Goal: Contribute content: Contribute content

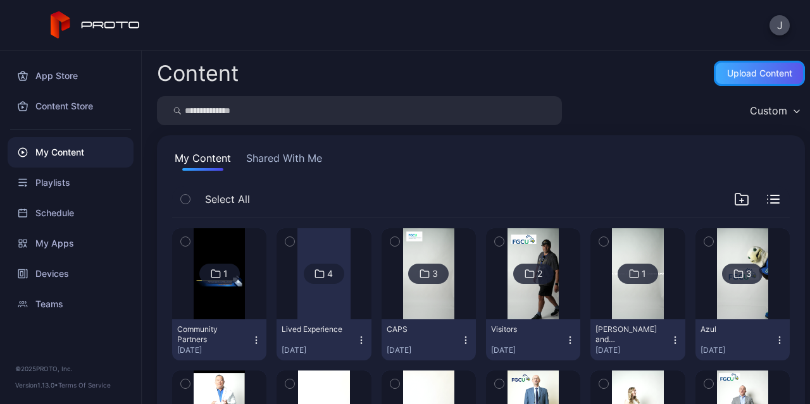
click at [753, 78] on div "Upload Content" at bounding box center [759, 73] width 65 height 10
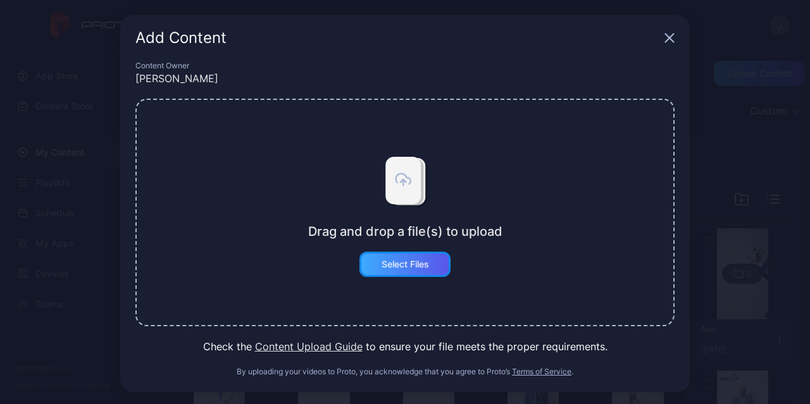
click at [416, 266] on div "Select Files" at bounding box center [405, 264] width 47 height 10
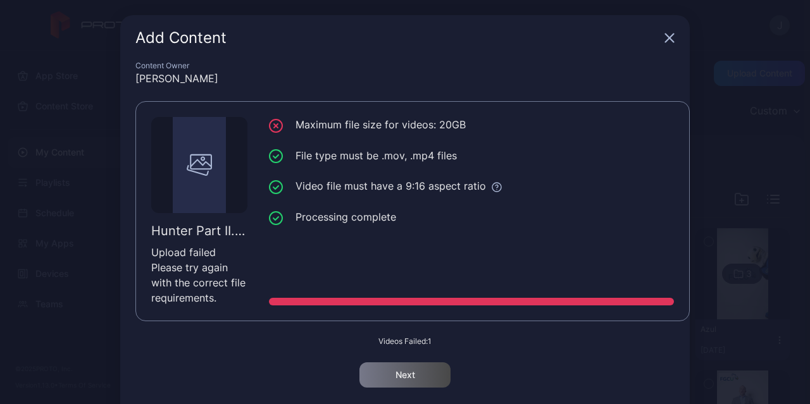
click at [665, 40] on icon "button" at bounding box center [670, 38] width 10 height 10
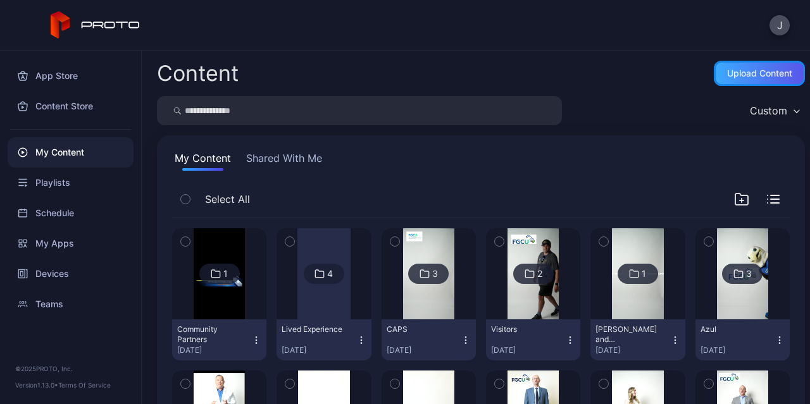
click at [727, 78] on div "Upload Content" at bounding box center [759, 73] width 91 height 25
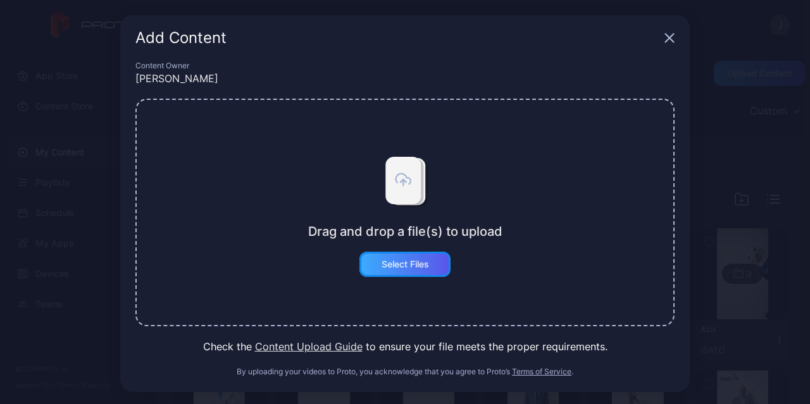
click at [381, 273] on div "Select Files" at bounding box center [404, 264] width 91 height 25
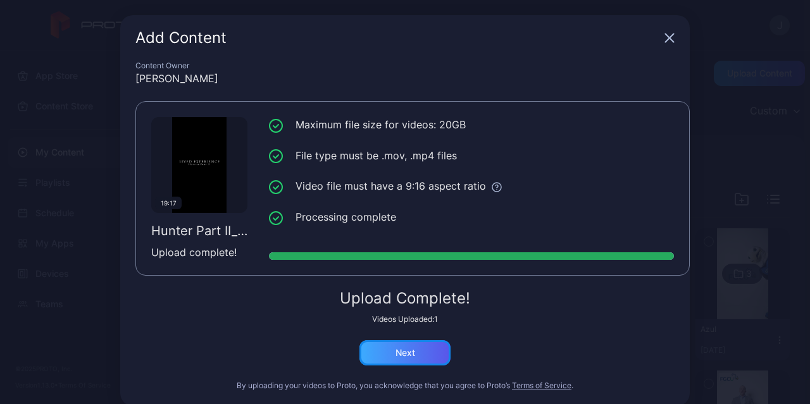
click at [394, 361] on div "Next" at bounding box center [404, 352] width 91 height 25
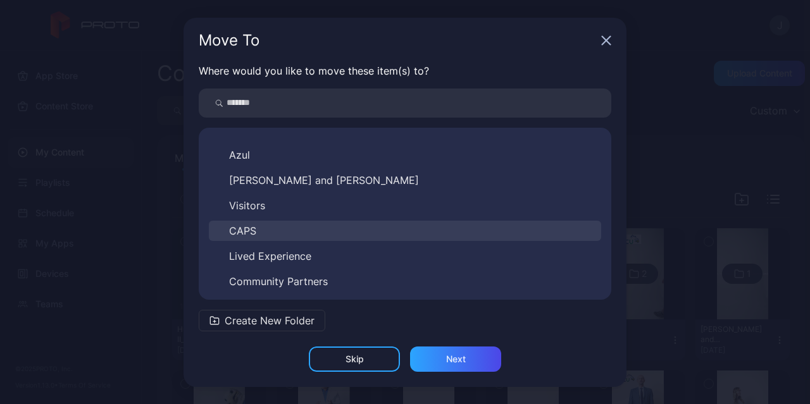
scroll to position [451, 0]
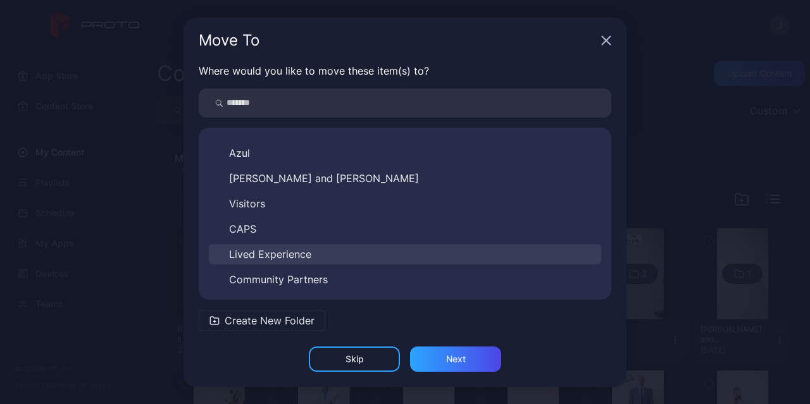
click at [295, 259] on span "Lived Experience" at bounding box center [270, 254] width 82 height 15
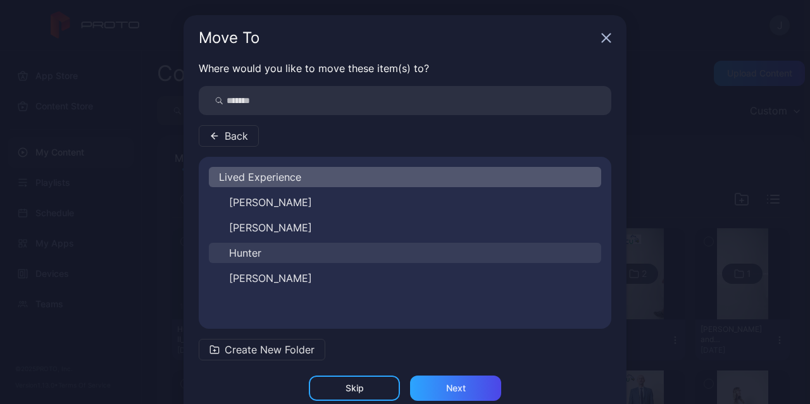
click at [263, 254] on button "Hunter" at bounding box center [405, 253] width 392 height 20
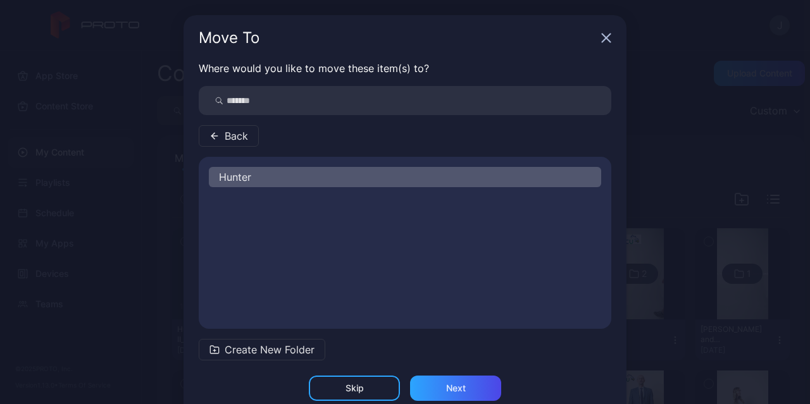
click at [265, 175] on div "Hunter" at bounding box center [405, 177] width 392 height 20
click at [437, 384] on div "Next" at bounding box center [455, 388] width 91 height 25
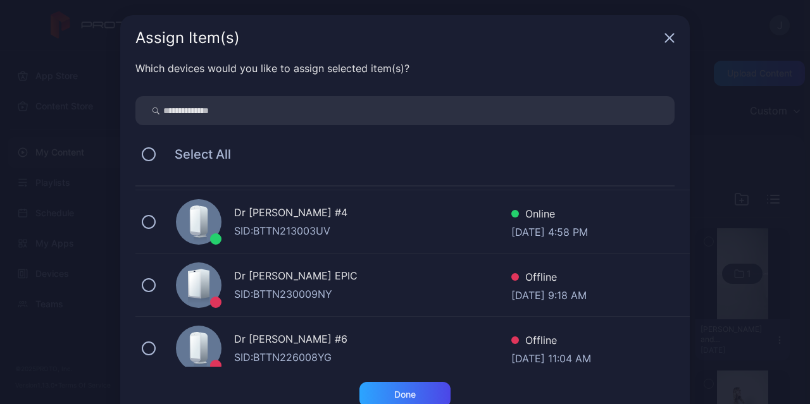
scroll to position [190, 0]
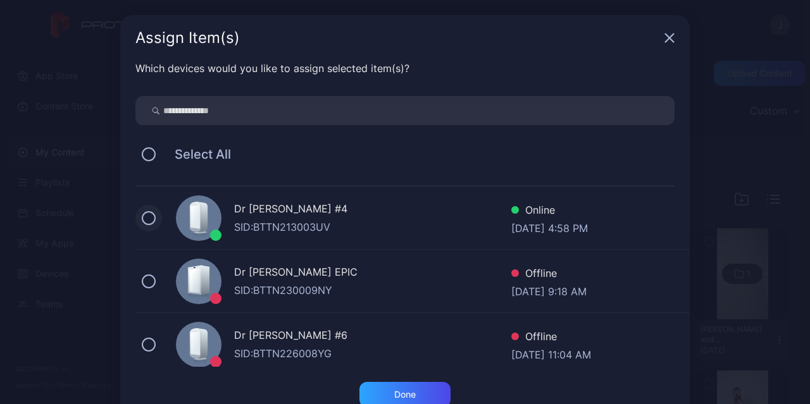
click at [142, 223] on button at bounding box center [149, 218] width 14 height 14
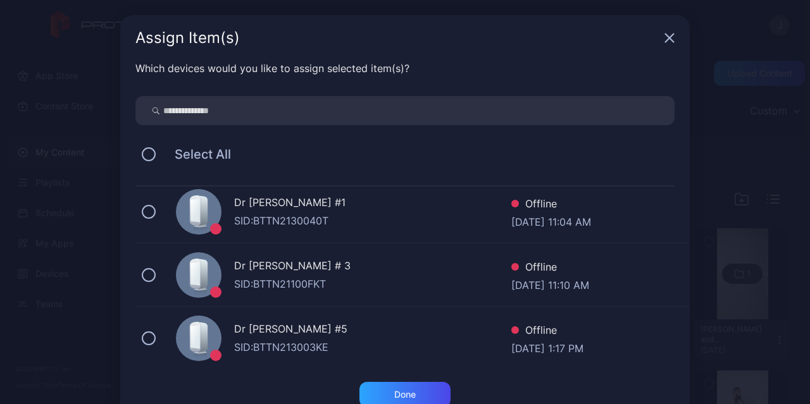
scroll to position [452, 0]
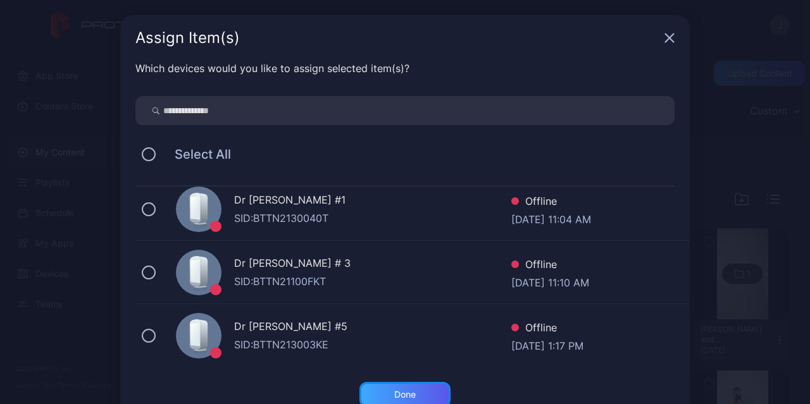
click at [429, 389] on div "Done" at bounding box center [404, 394] width 91 height 25
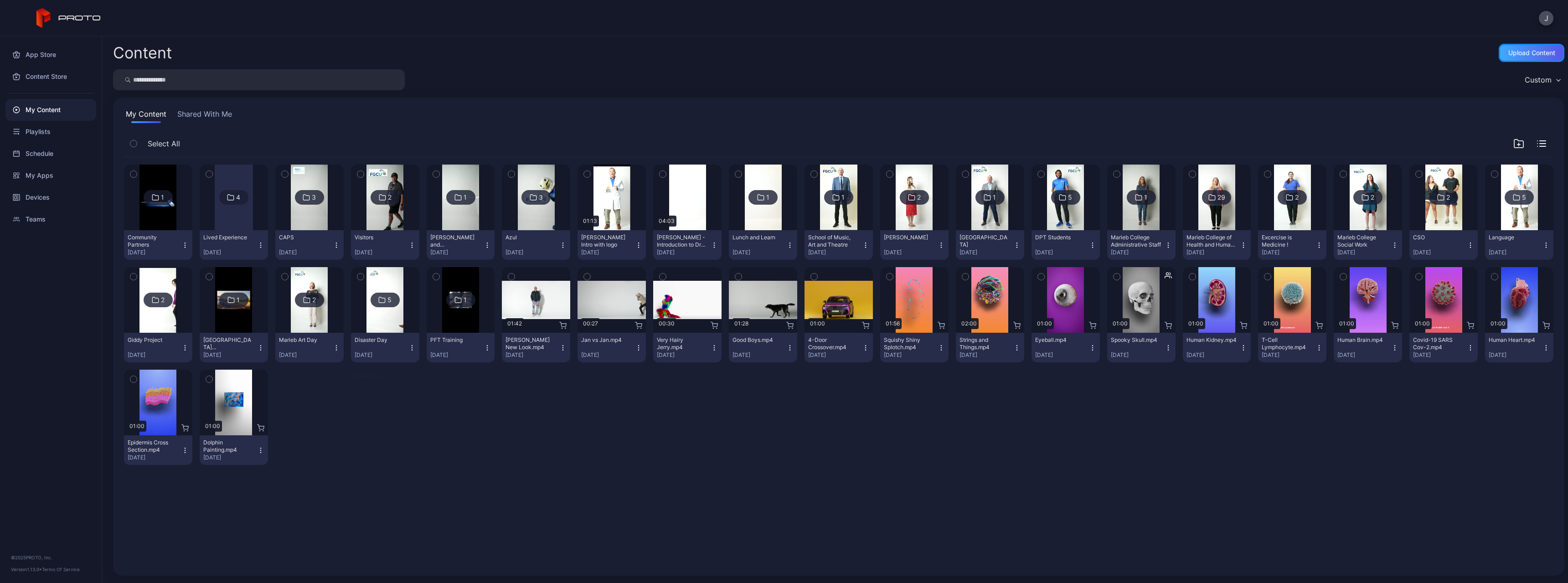
click at [855, 49] on div "Upload Content" at bounding box center [1531, 53] width 47 height 7
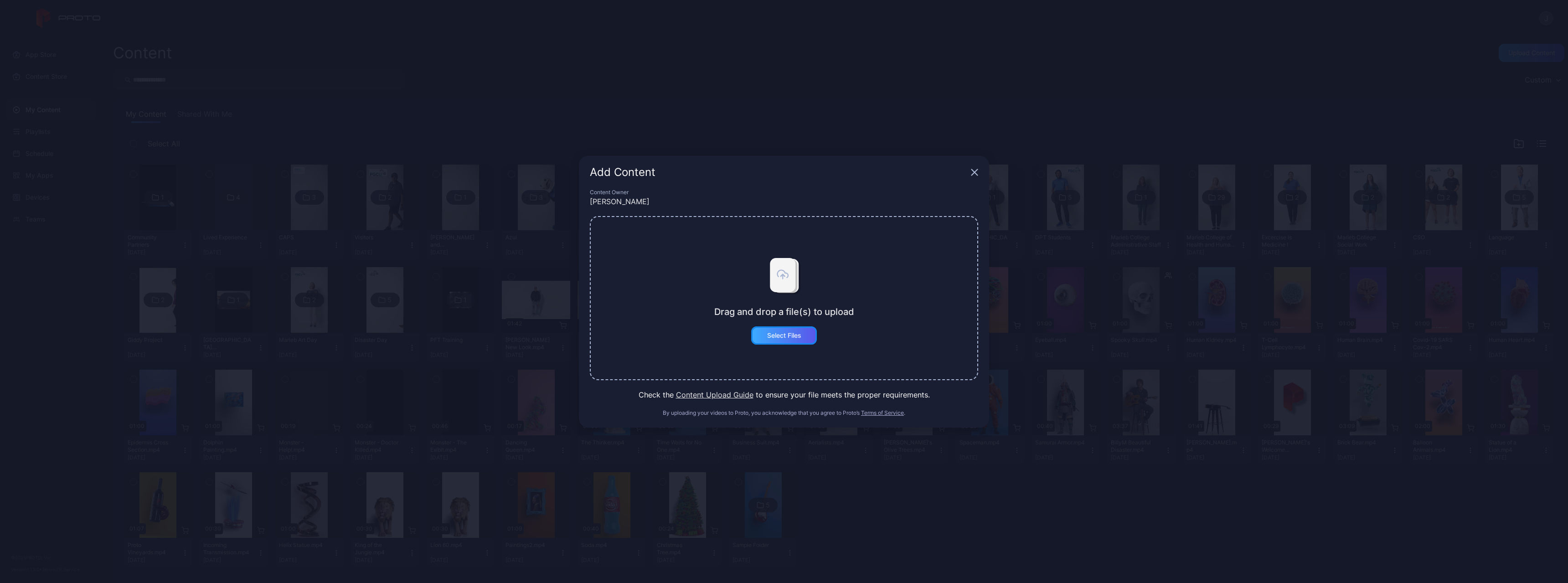
click at [794, 336] on div "Select Files" at bounding box center [784, 336] width 34 height 7
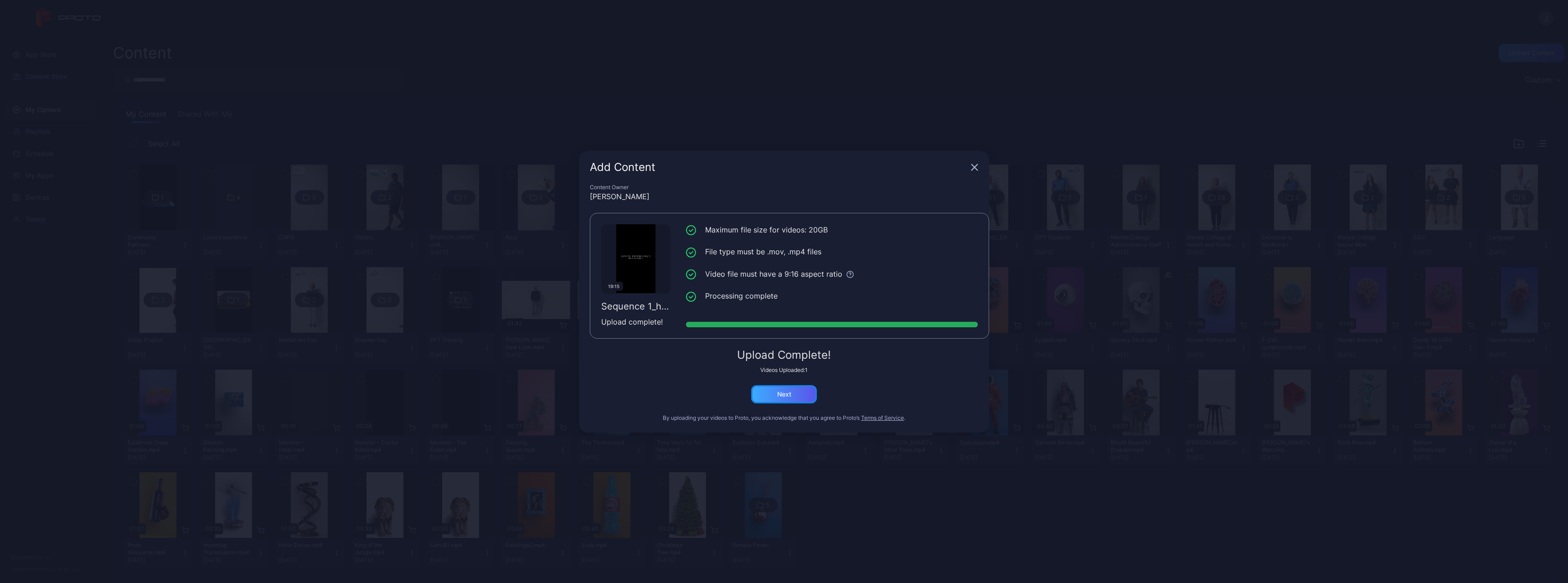
click at [777, 385] on div "Next" at bounding box center [784, 394] width 14 height 7
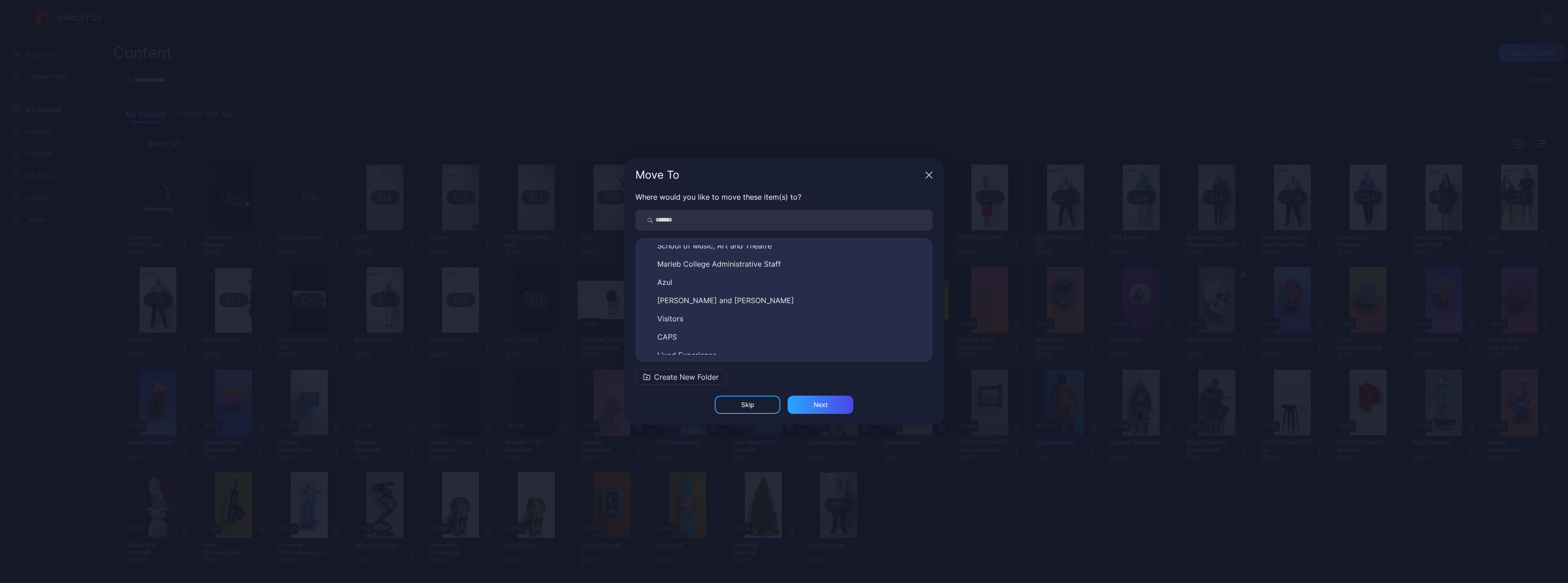
scroll to position [325, 0]
click at [712, 331] on span "Lived Experience" at bounding box center [687, 329] width 59 height 11
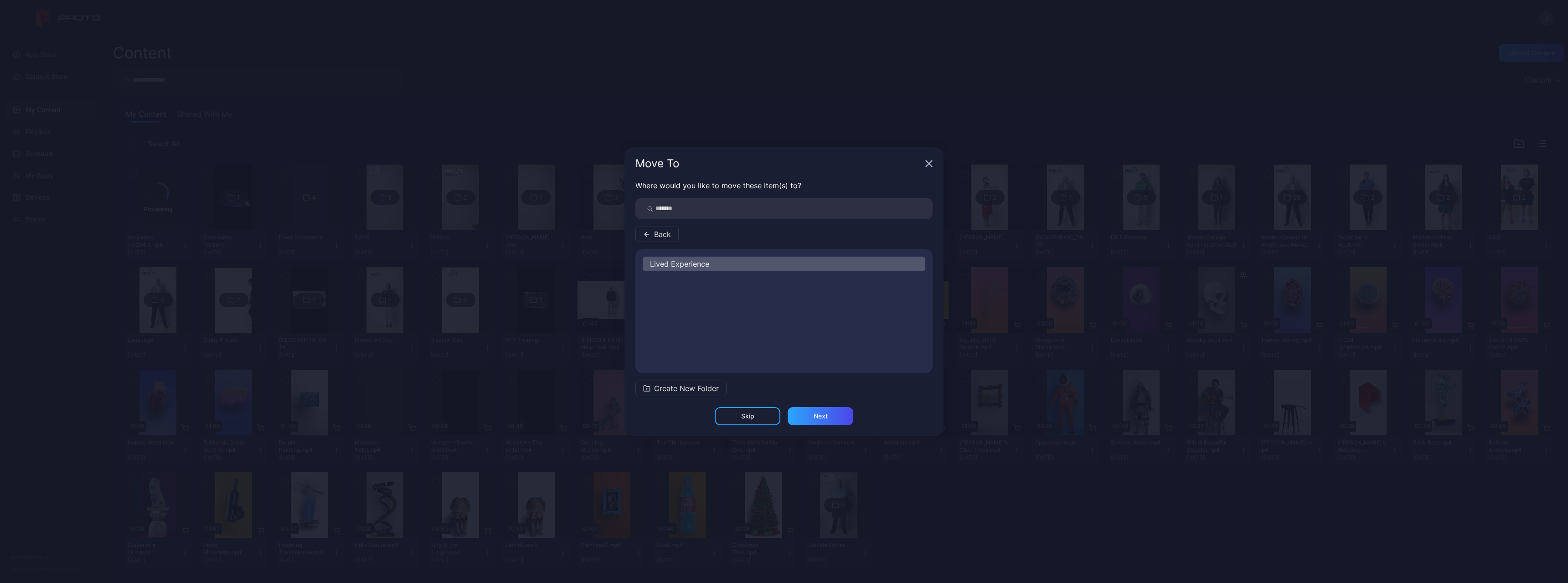
scroll to position [0, 0]
click at [692, 316] on button "Hunter" at bounding box center [784, 319] width 282 height 14
click at [809, 385] on div "Next" at bounding box center [820, 416] width 66 height 18
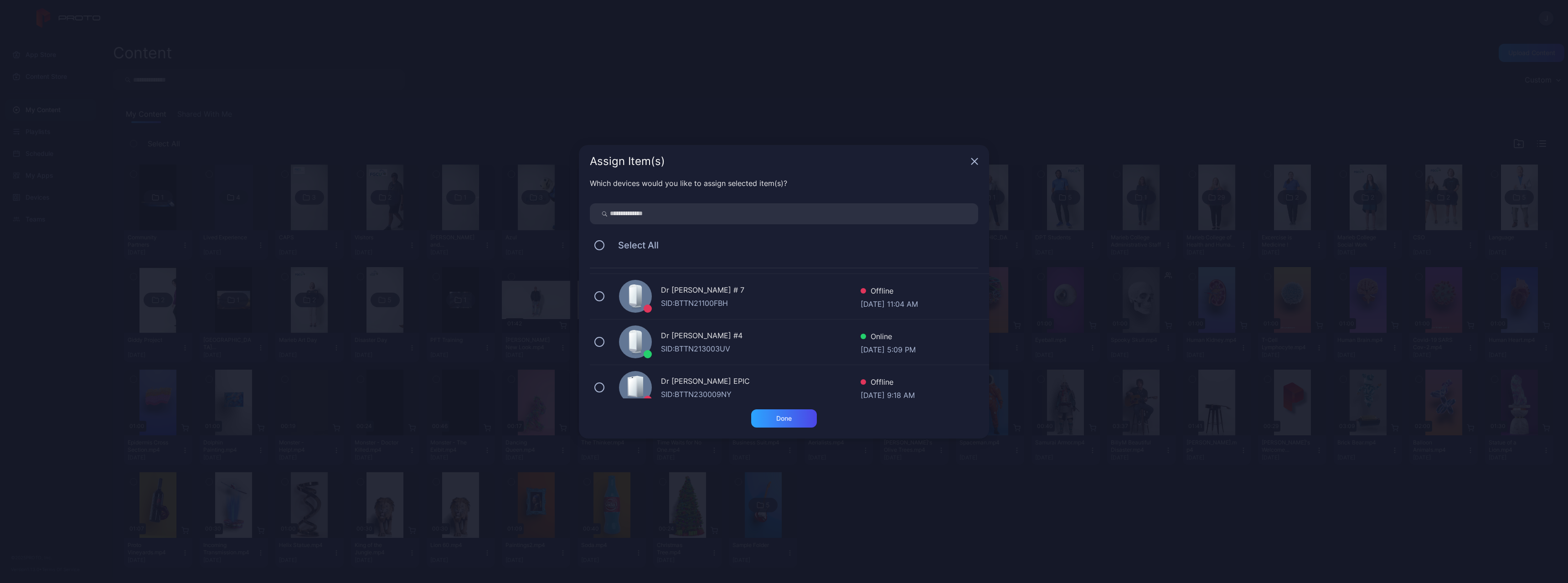
scroll to position [92, 0]
click at [597, 336] on button at bounding box center [599, 337] width 10 height 10
click at [781, 385] on div "Done" at bounding box center [784, 419] width 16 height 7
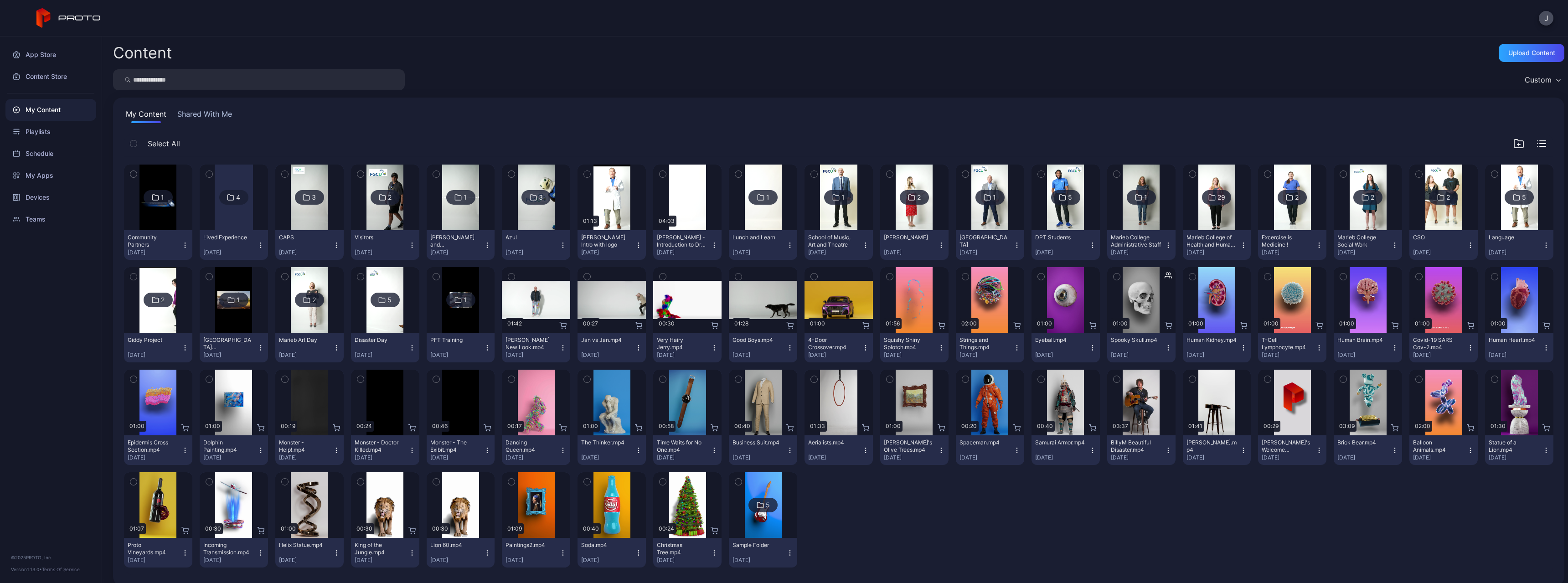
click at [220, 211] on div at bounding box center [233, 197] width 38 height 66
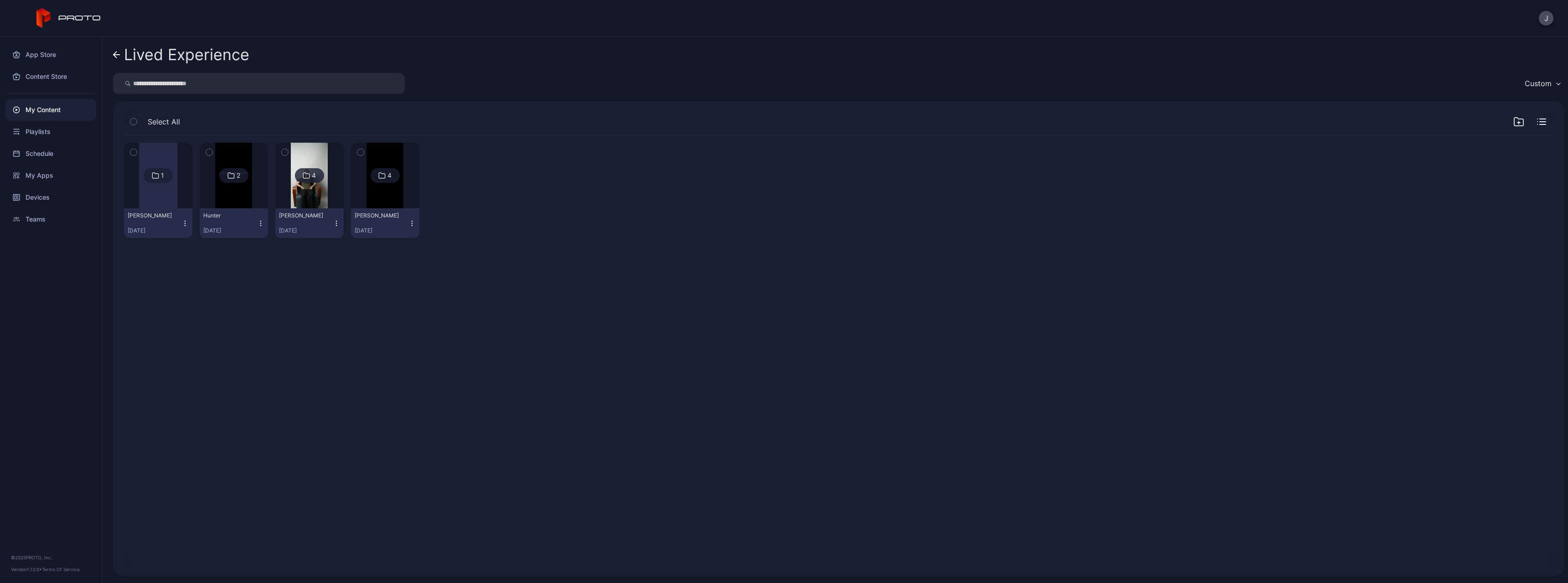
click at [227, 205] on img at bounding box center [233, 175] width 37 height 66
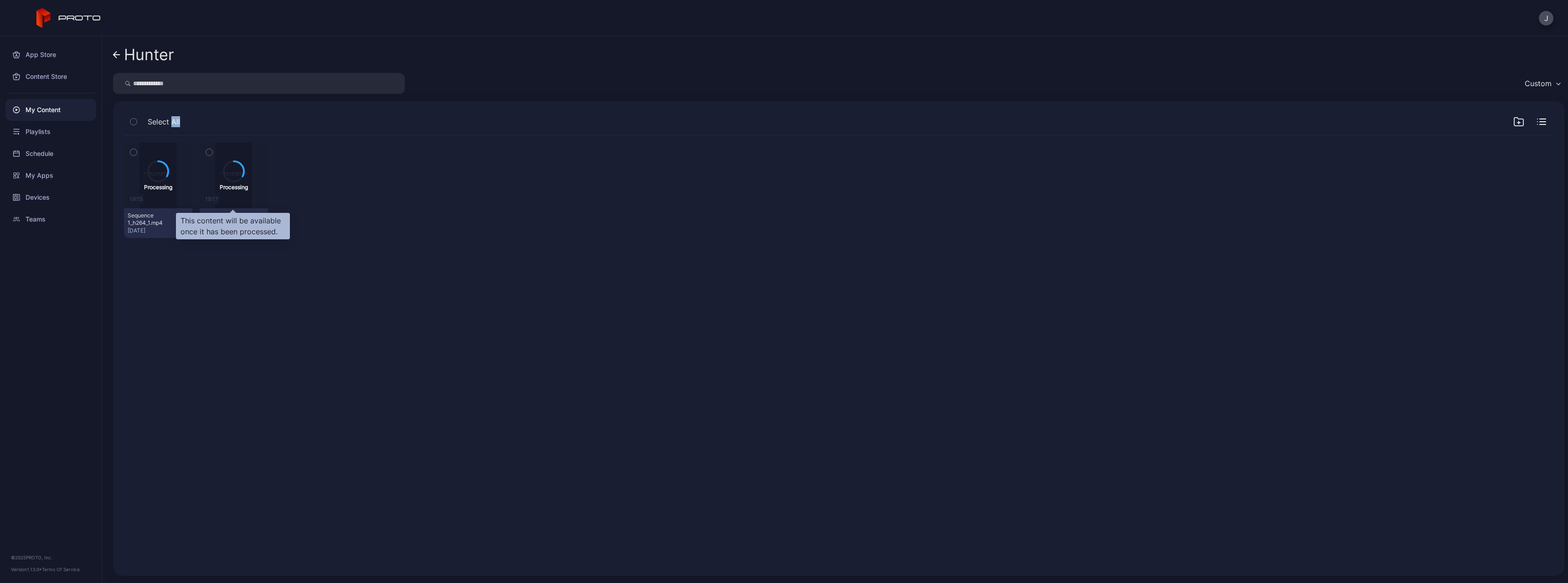
click at [227, 205] on div "Processing 19:15 Sequence 1_h264_1.mp4 [DATE] Processing 19:17 Hunter Part II_h…" at bounding box center [838, 350] width 1444 height 444
click at [117, 59] on link "Hunter" at bounding box center [143, 55] width 61 height 22
